Goal: Check status: Check status

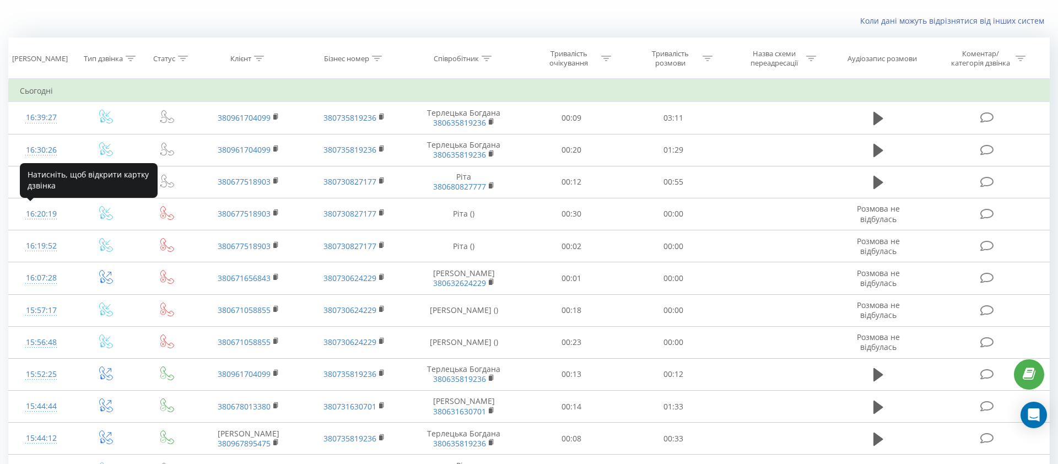
scroll to position [71, 0]
